Goal: Task Accomplishment & Management: Manage account settings

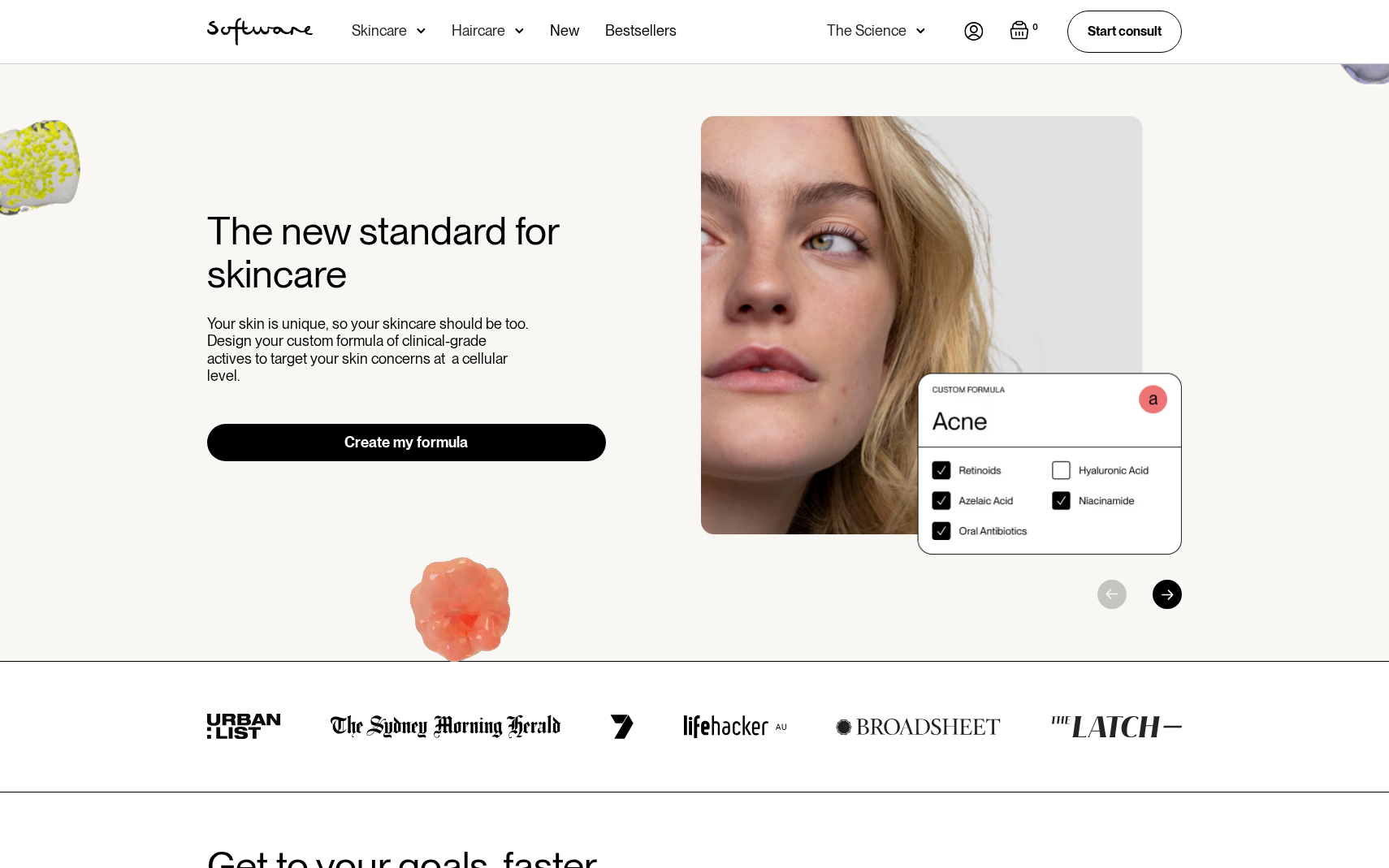
click at [970, 29] on img at bounding box center [974, 31] width 20 height 19
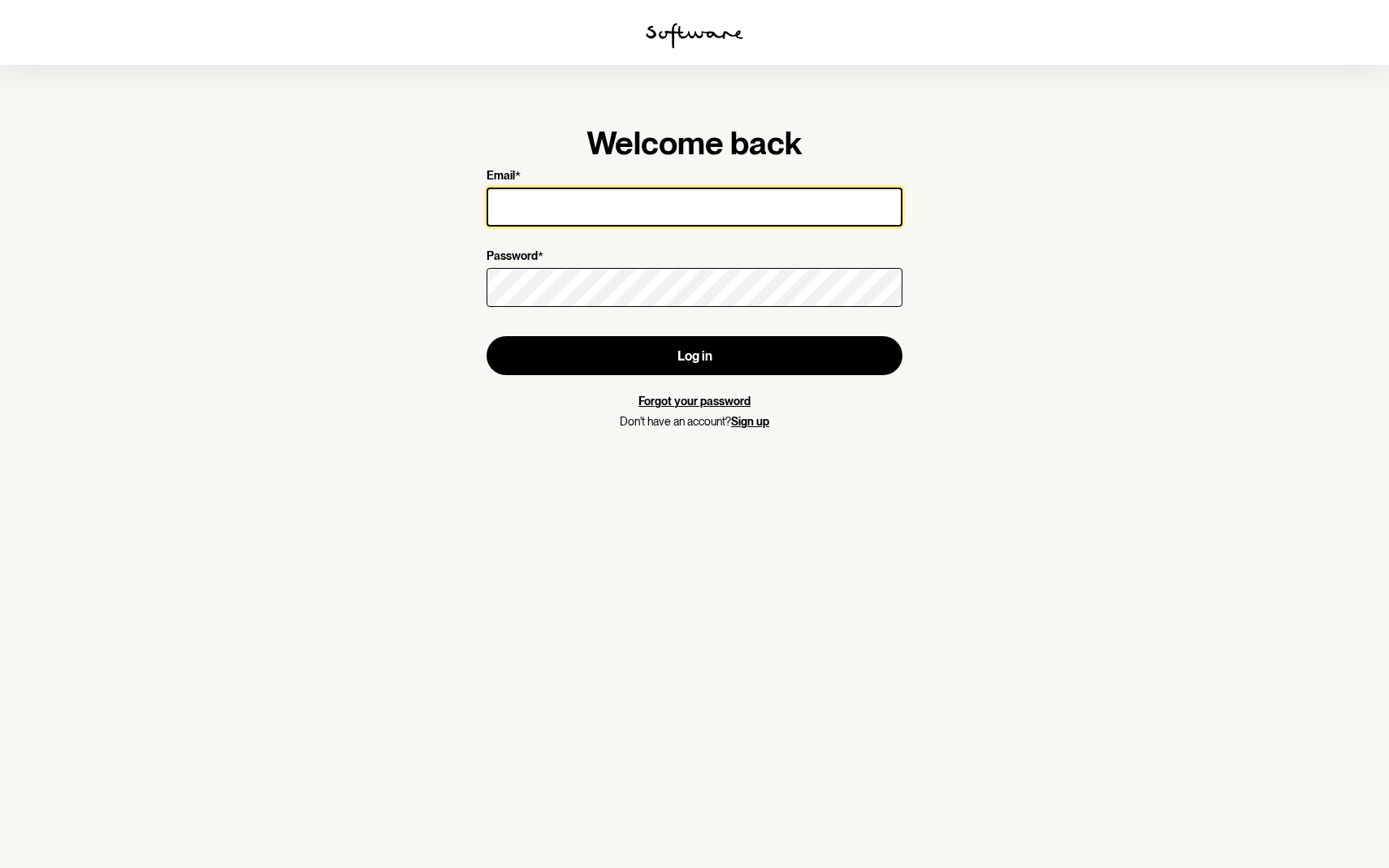
type input "jen@hired-goons.net"
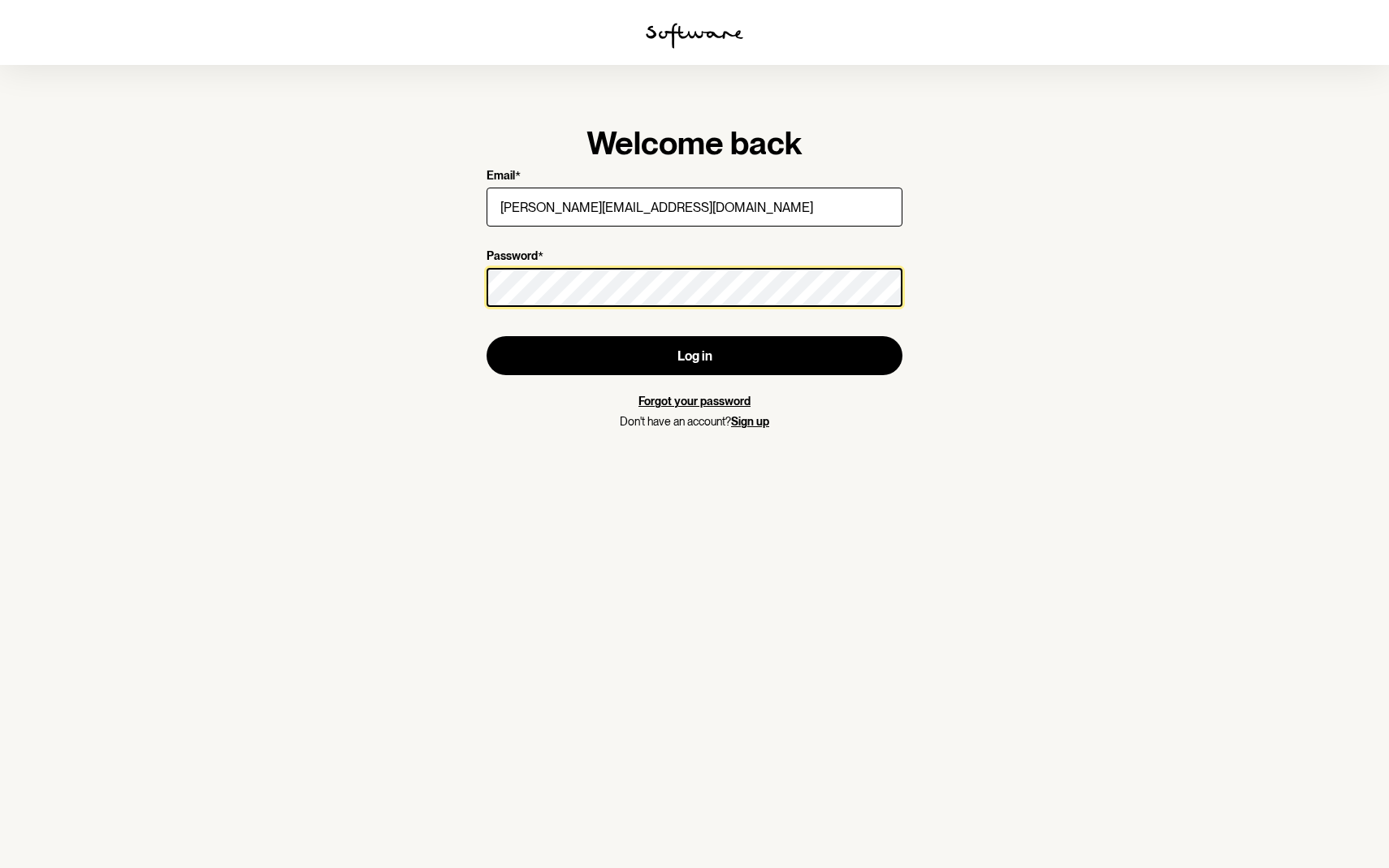
click at [695, 356] on button "Log in" at bounding box center [695, 356] width 416 height 39
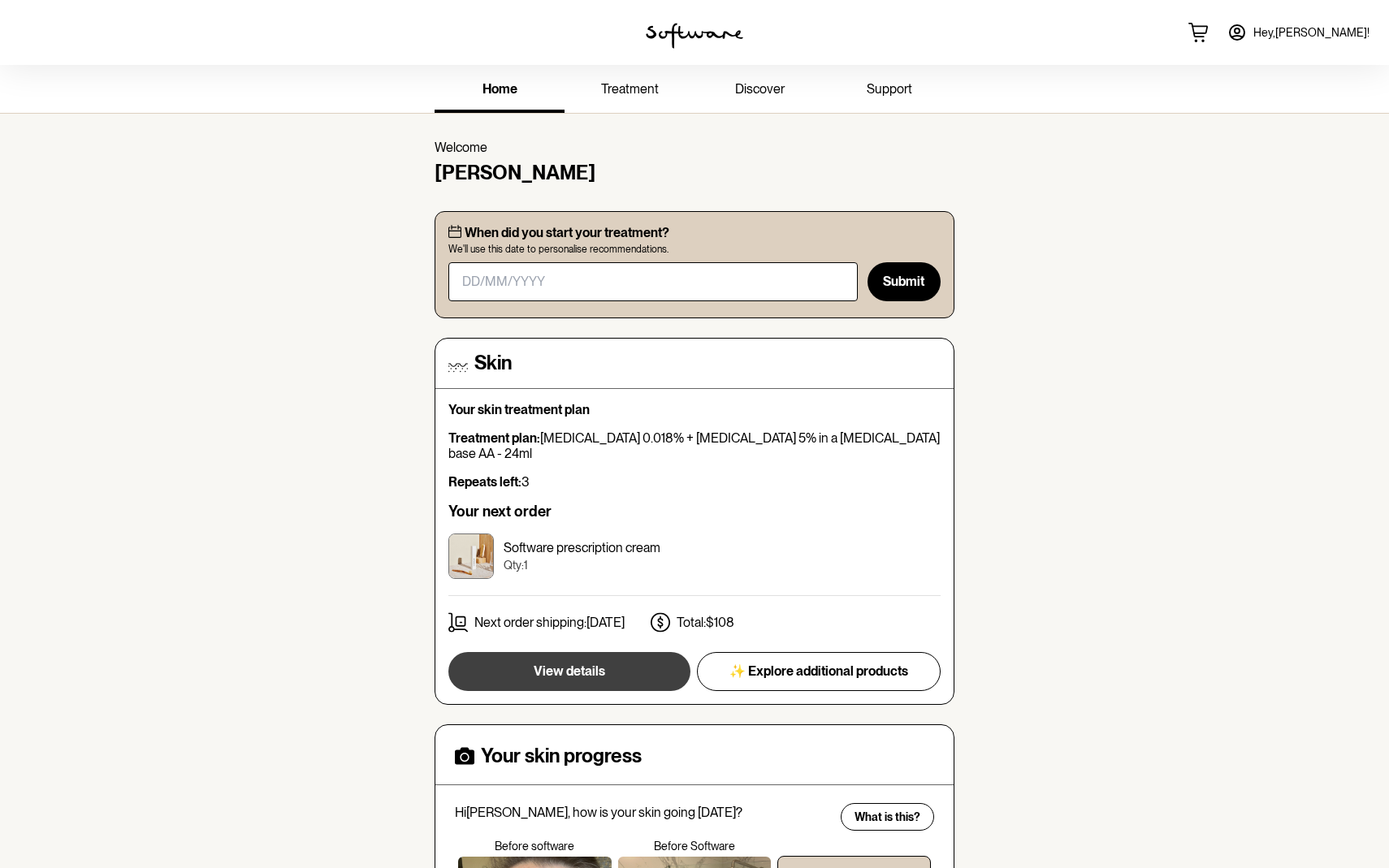
click at [583, 663] on span "View details" at bounding box center [569, 671] width 72 height 16
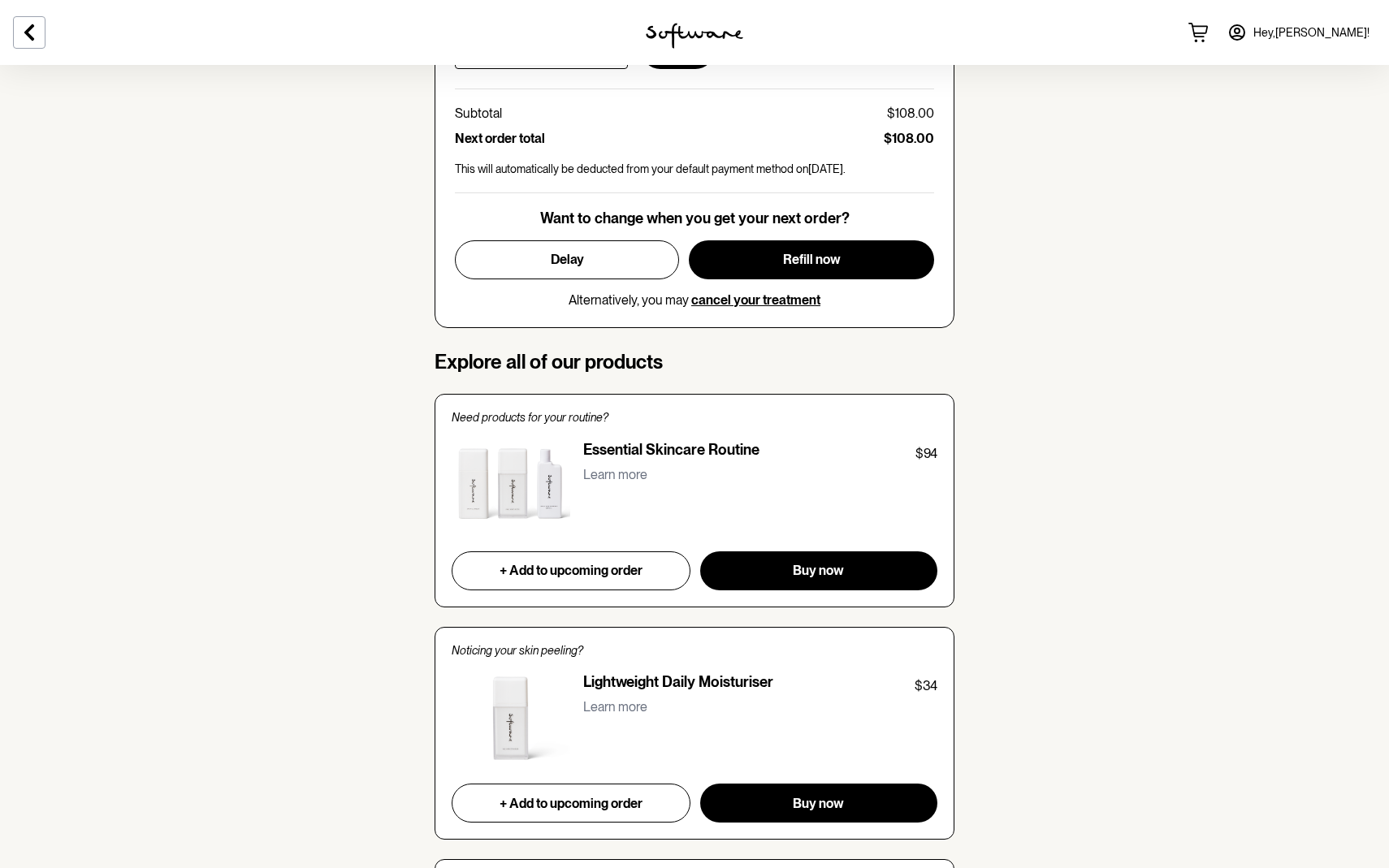
scroll to position [682, 0]
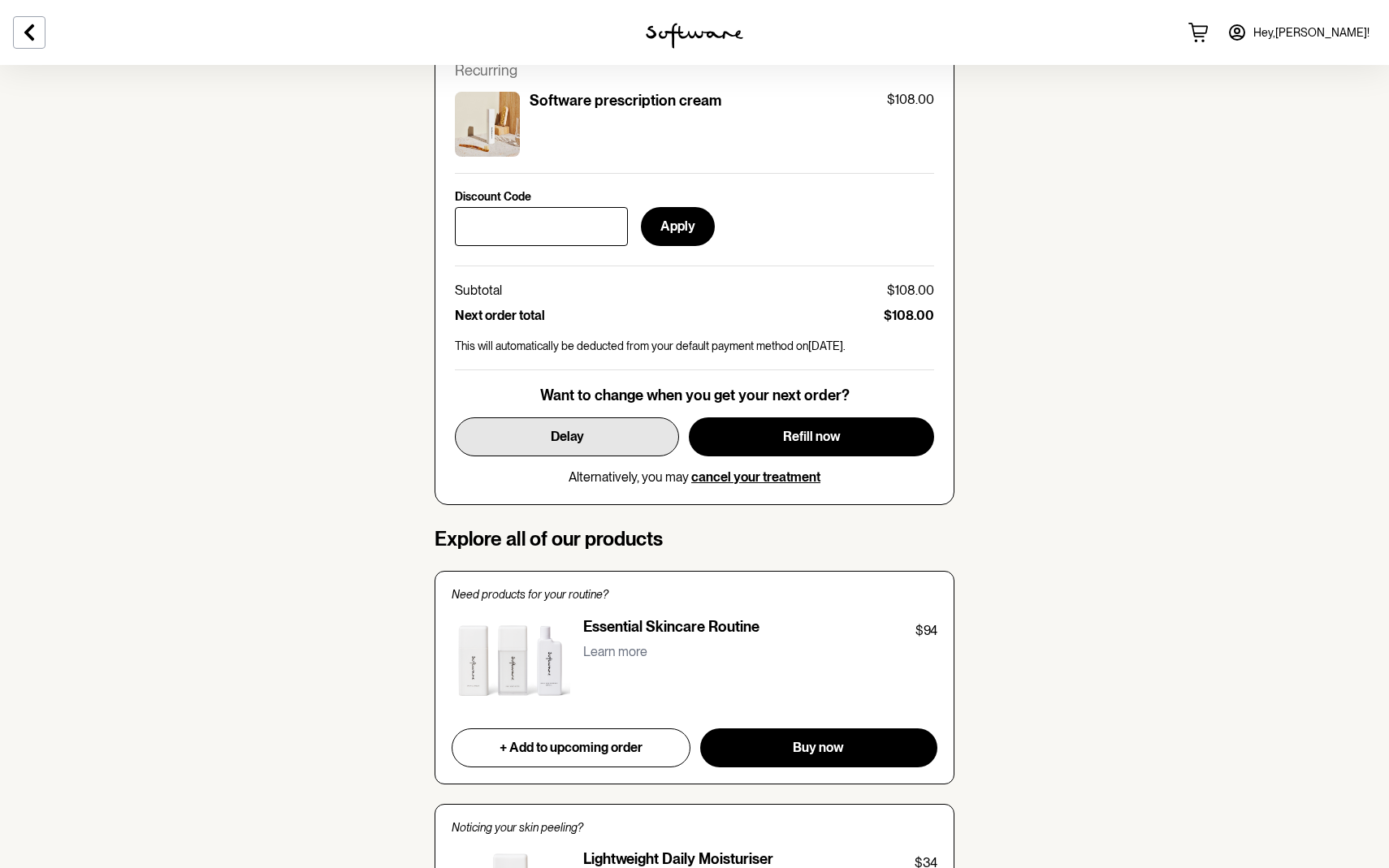
click at [554, 431] on span "Delay" at bounding box center [568, 436] width 34 height 16
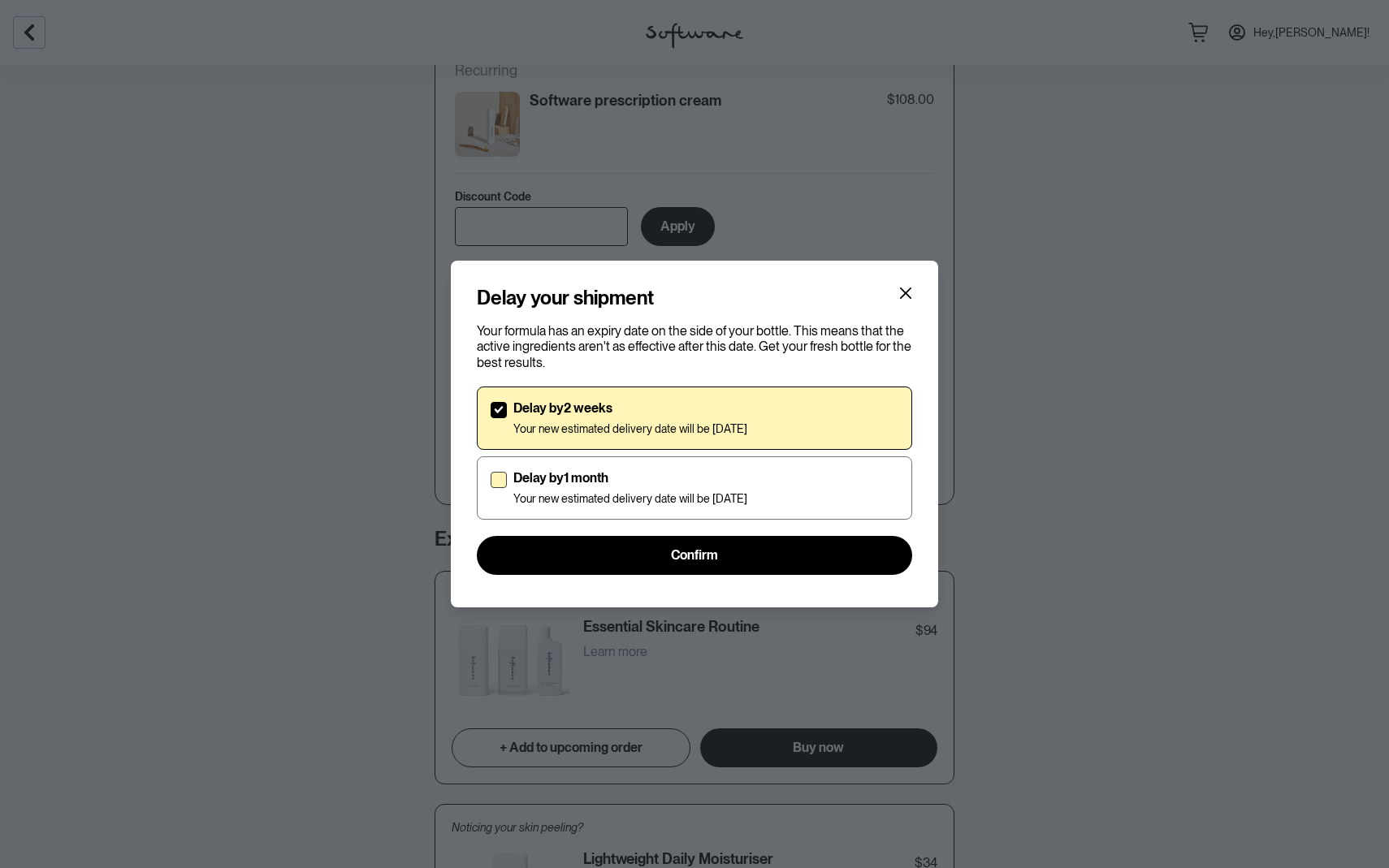
click at [502, 482] on span at bounding box center [499, 480] width 16 height 16
click at [491, 488] on input "Delay by 1 month Your new estimated delivery date will be 28th Oct 2025" at bounding box center [490, 488] width 1 height 1
checkbox input "true"
checkbox input "false"
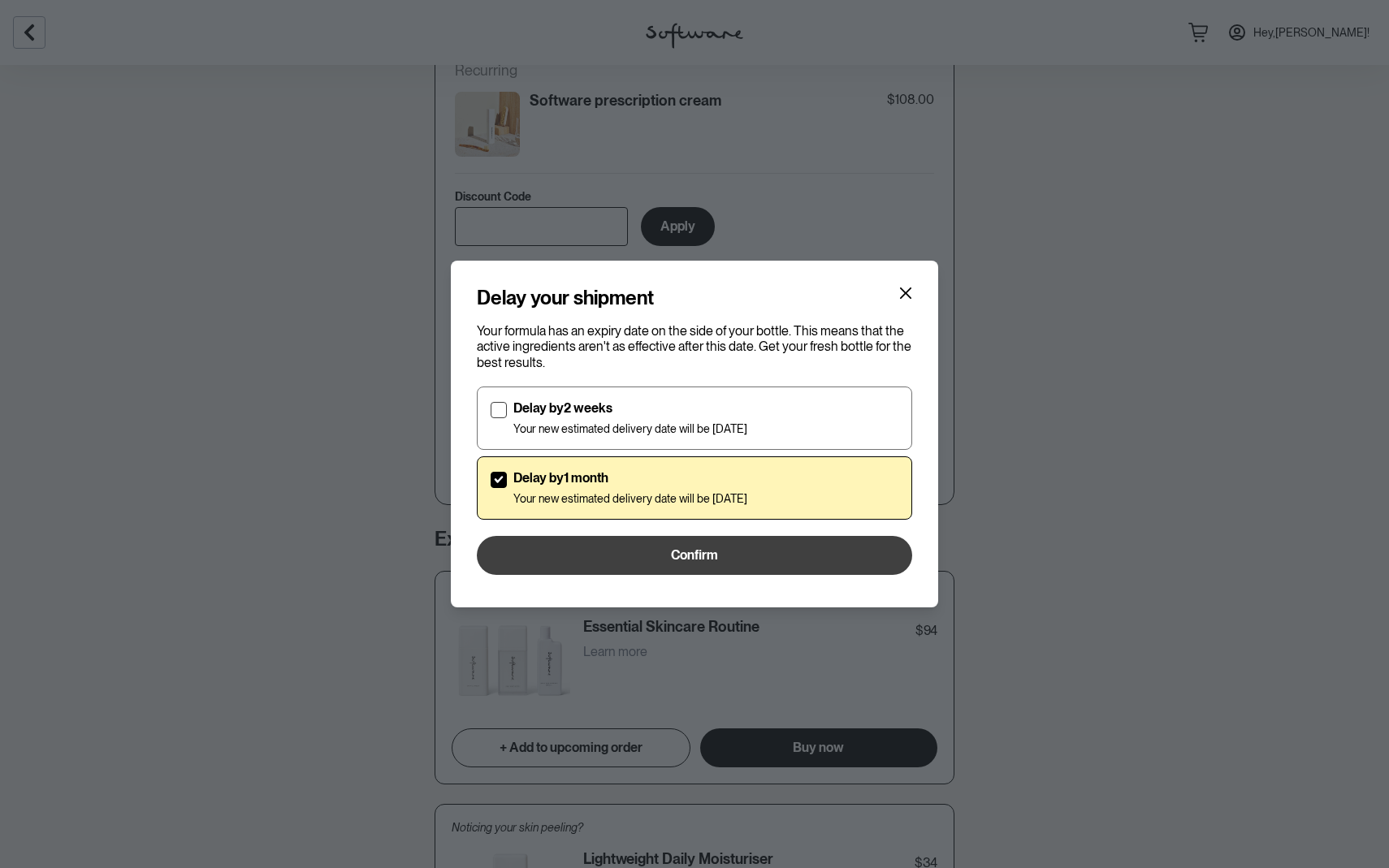
click at [688, 552] on span "Confirm" at bounding box center [695, 556] width 47 height 16
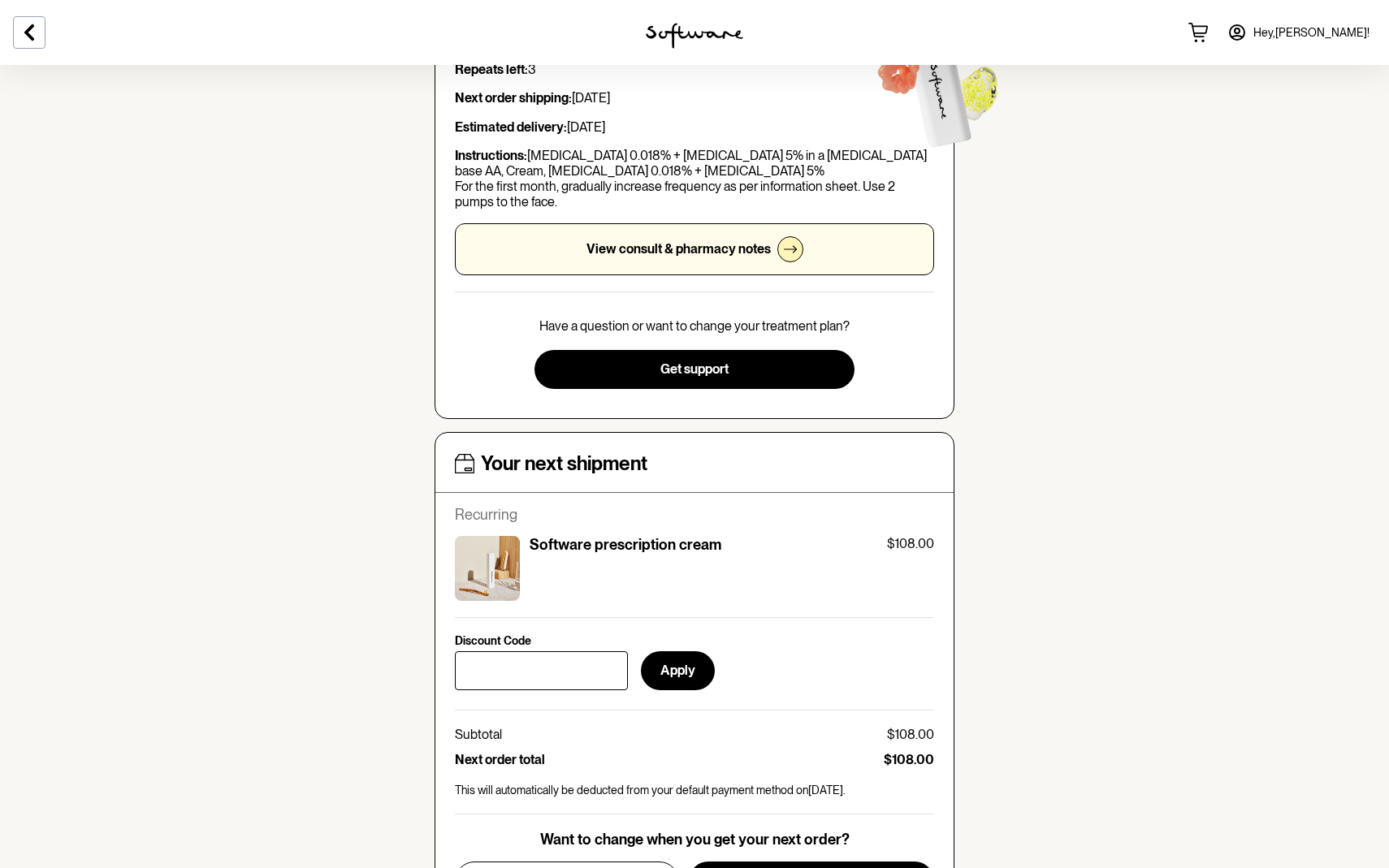
scroll to position [237, 0]
